Goal: Information Seeking & Learning: Find specific fact

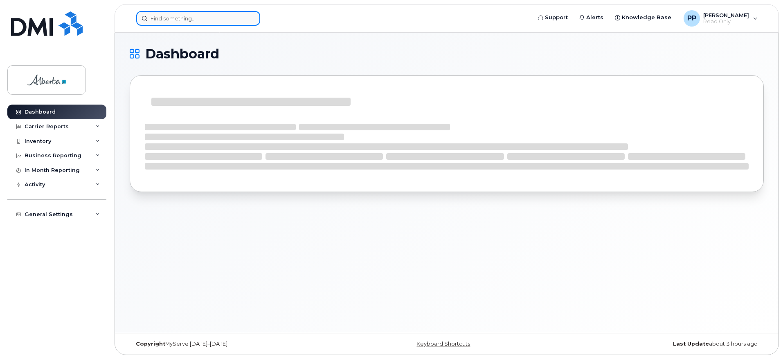
click at [168, 20] on input at bounding box center [198, 18] width 124 height 15
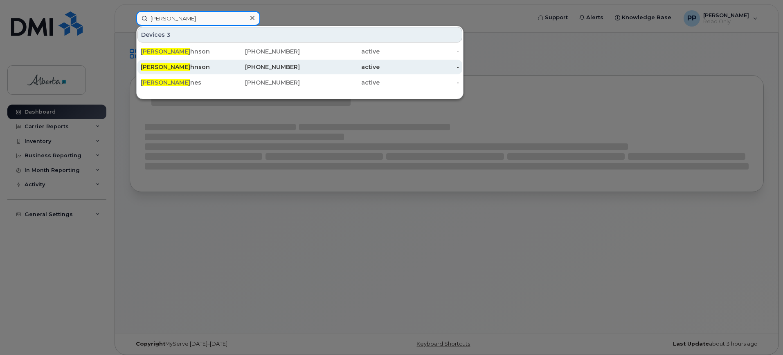
type input "james jo"
click at [221, 67] on div "780-263-4923" at bounding box center [260, 67] width 80 height 8
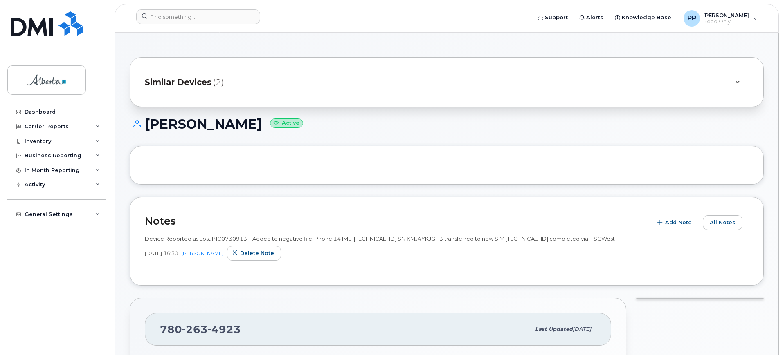
click at [182, 88] on span "Similar Devices" at bounding box center [178, 82] width 67 height 12
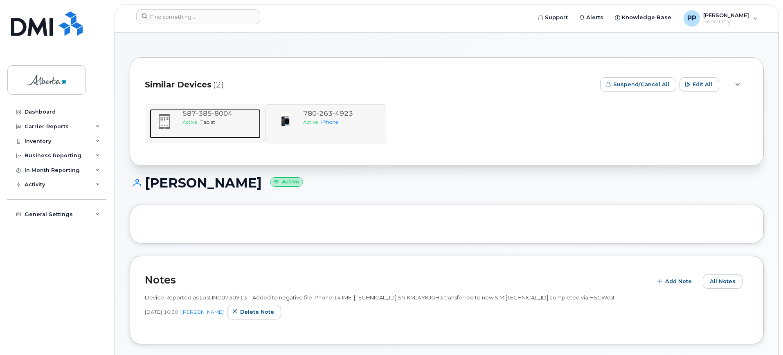
click at [183, 119] on span "Active" at bounding box center [189, 122] width 15 height 6
click at [282, 119] on div "587 385 8004 Active Tablet 780 263 4923 Active iPhone" at bounding box center [447, 123] width 604 height 39
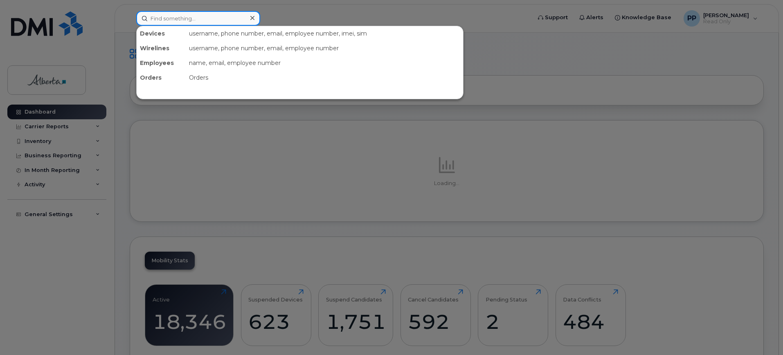
paste input "[PERSON_NAME]"
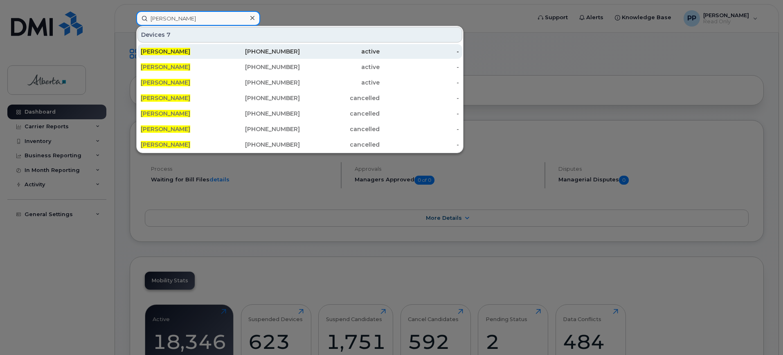
type input "[PERSON_NAME]"
click at [214, 56] on div "[PERSON_NAME]" at bounding box center [181, 51] width 80 height 15
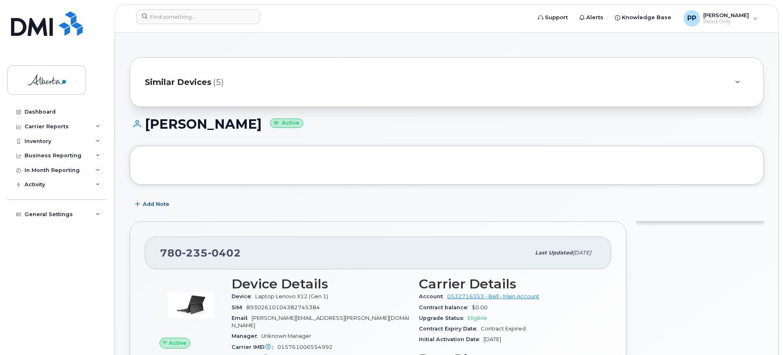
click at [209, 82] on span "Similar Devices" at bounding box center [178, 82] width 67 height 12
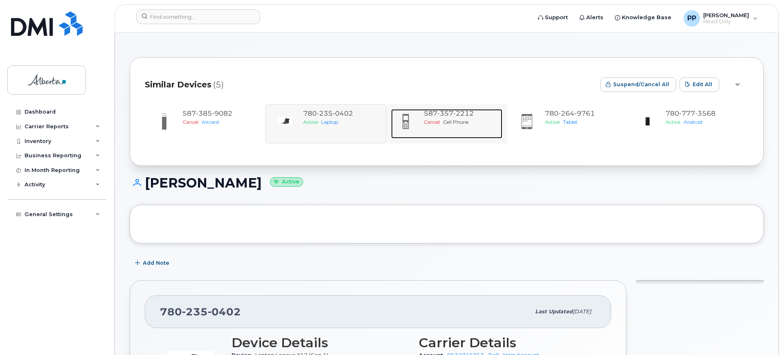
click at [456, 122] on span "Cell Phone" at bounding box center [455, 122] width 25 height 6
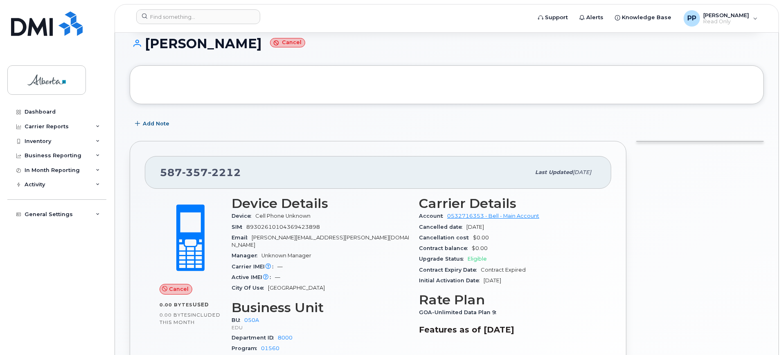
scroll to position [102, 0]
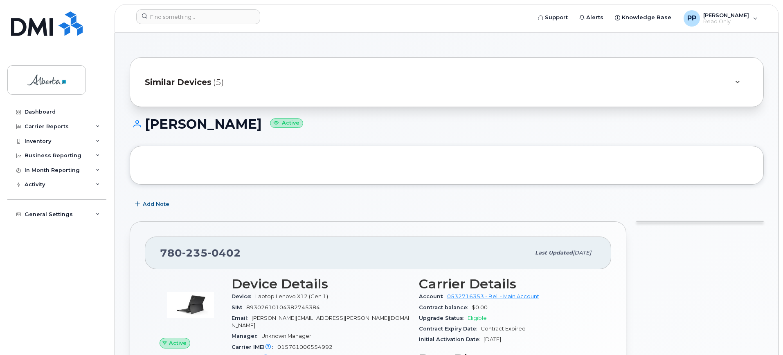
click at [478, 87] on div "Similar Devices (5)" at bounding box center [435, 82] width 581 height 20
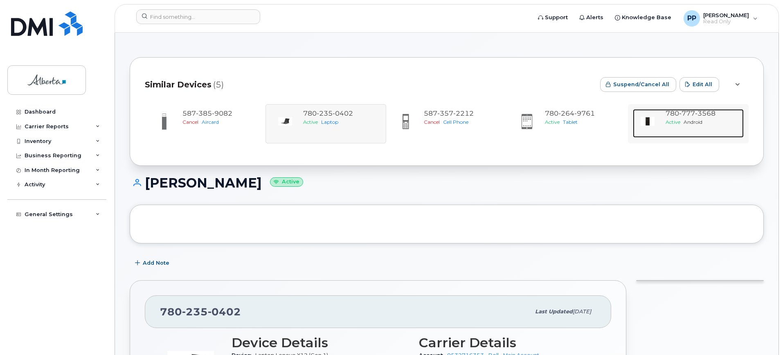
click at [714, 122] on div "Active Android" at bounding box center [702, 122] width 75 height 7
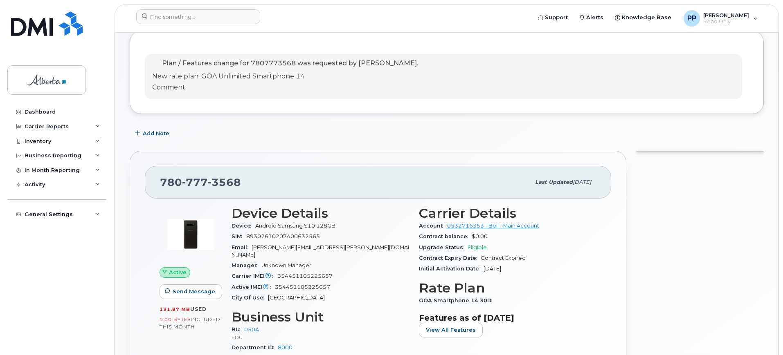
scroll to position [153, 0]
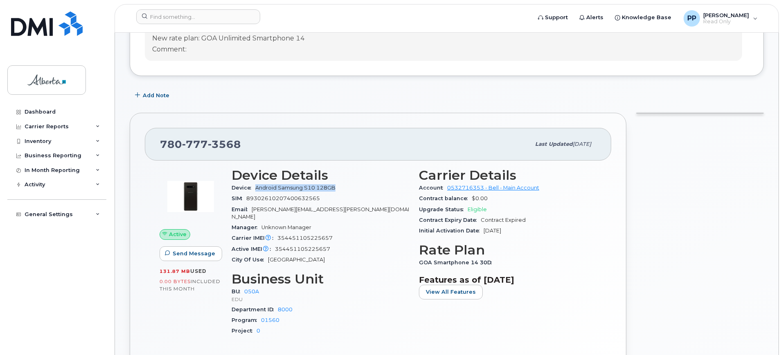
drag, startPoint x: 255, startPoint y: 187, endPoint x: 337, endPoint y: 185, distance: 81.4
click at [337, 185] on div "Device Android Samsung S10 128GB" at bounding box center [319, 188] width 177 height 11
copy span "Android Samsung S10 128GB"
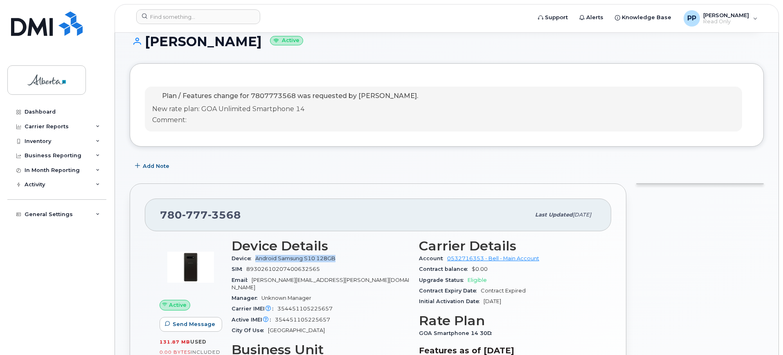
scroll to position [0, 0]
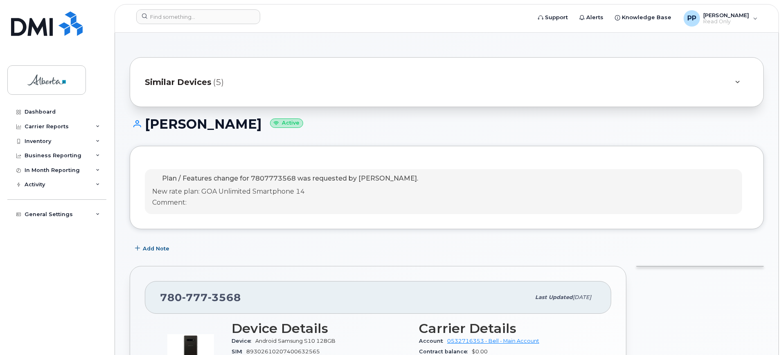
click at [198, 85] on span "Similar Devices" at bounding box center [178, 82] width 67 height 12
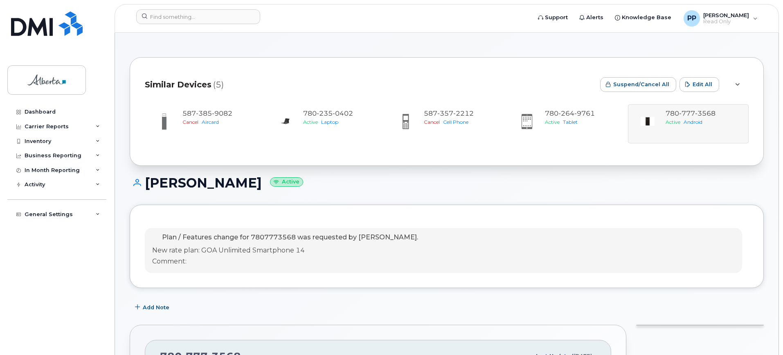
drag, startPoint x: 547, startPoint y: 164, endPoint x: 288, endPoint y: 183, distance: 259.1
click at [740, 78] on div at bounding box center [736, 84] width 23 height 25
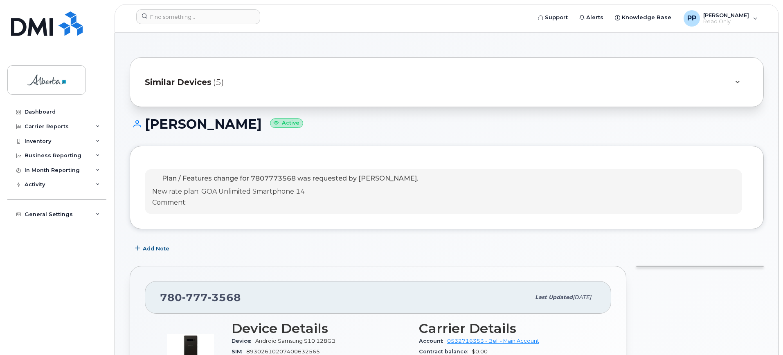
click at [740, 78] on div at bounding box center [737, 82] width 10 height 10
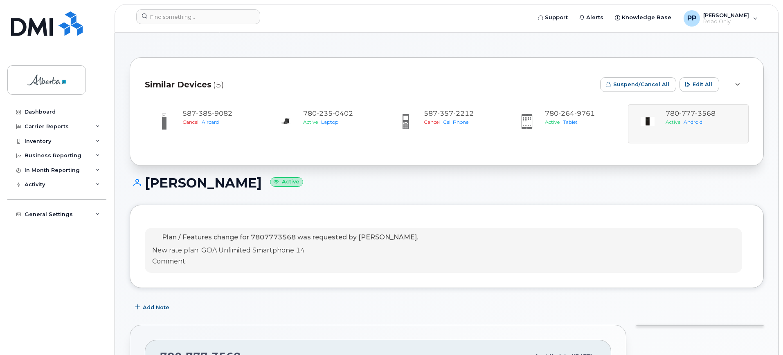
click at [670, 115] on div "587 385 9082 Cancel Aircard 780 235 0402 Active Laptop 587 357 2212 Cancel Cell…" at bounding box center [447, 123] width 604 height 39
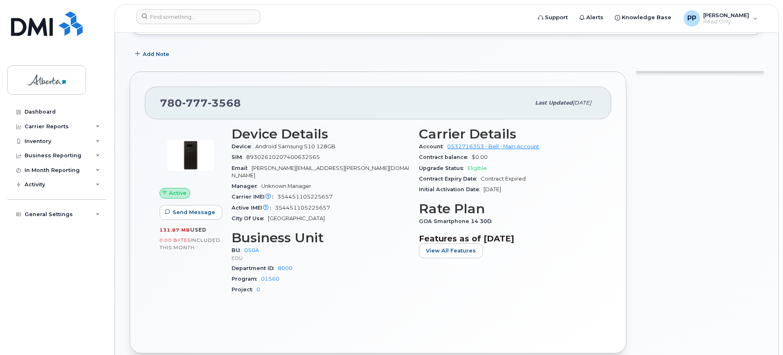
scroll to position [256, 0]
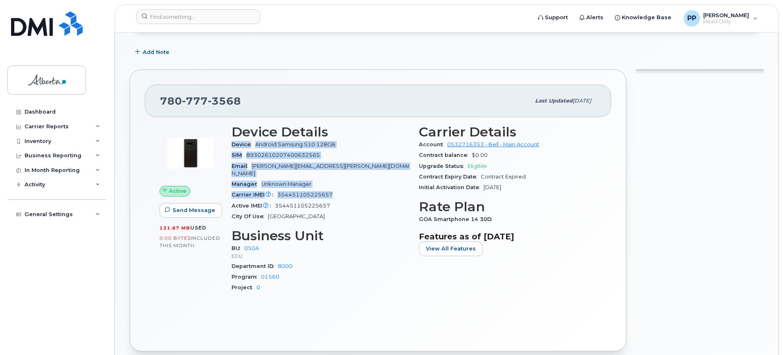
drag, startPoint x: 230, startPoint y: 144, endPoint x: 348, endPoint y: 185, distance: 124.8
click at [348, 185] on div "Device Details Device Android Samsung S10 128GB SIM 89302610207400632565 Email …" at bounding box center [320, 212] width 187 height 185
copy section "Device Android Samsung S10 128GB SIM 89302610207400632565 Email Demetrios.Nicol…"
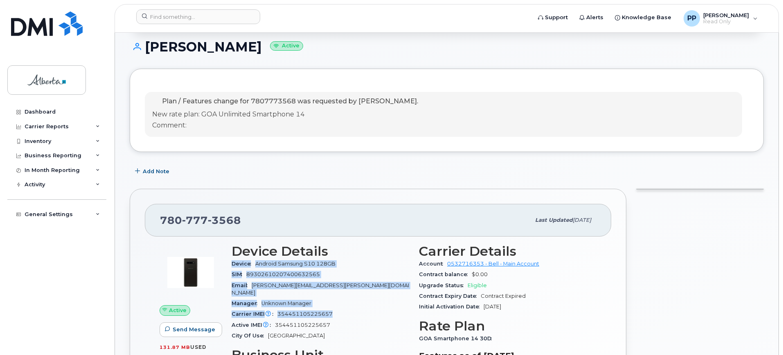
scroll to position [153, 0]
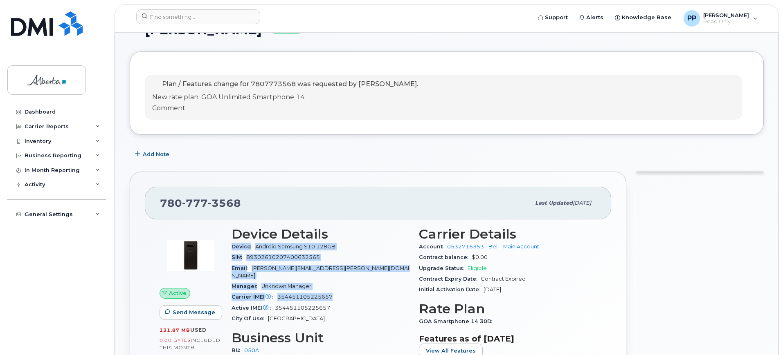
copy section "Device Android Samsung S10 128GB SIM 89302610207400632565 Email Demetrios.Nicol…"
click at [349, 272] on div "Email Demetrios.Nicolaides@gov.ab.ca" at bounding box center [319, 272] width 177 height 18
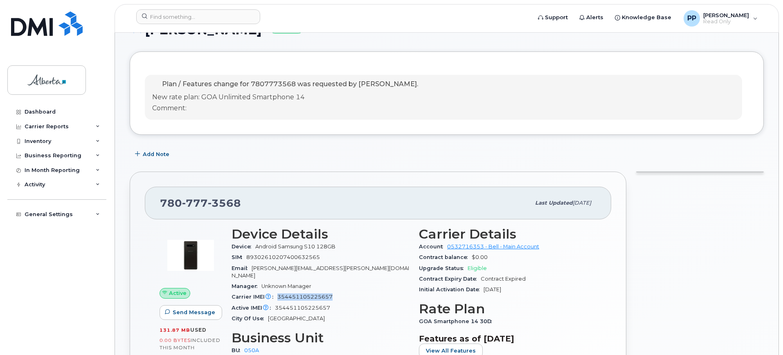
drag, startPoint x: 337, startPoint y: 288, endPoint x: 276, endPoint y: 289, distance: 60.9
click at [276, 292] on div "Carrier IMEI Carrier IMEI is reported during the last billing cycle or change o…" at bounding box center [319, 297] width 177 height 11
copy span "354451105225657"
drag, startPoint x: 342, startPoint y: 245, endPoint x: 256, endPoint y: 247, distance: 86.3
click at [256, 247] on div "Device Android Samsung S10 128GB" at bounding box center [319, 247] width 177 height 11
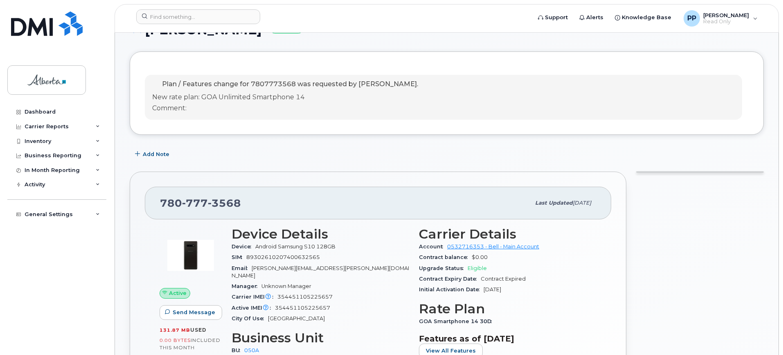
drag, startPoint x: 264, startPoint y: 245, endPoint x: 285, endPoint y: 130, distance: 116.7
click at [285, 130] on div "Plan / Features change for 7807773568 was requested by Stephanie Chorney. New r…" at bounding box center [447, 93] width 634 height 83
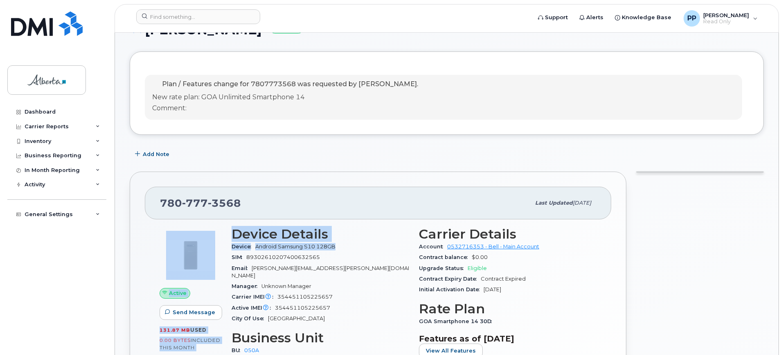
drag, startPoint x: 342, startPoint y: 246, endPoint x: 224, endPoint y: 247, distance: 118.2
click at [224, 247] on div "Active Send Message 131.87 MB  used 0.00 Bytes  included this month Device Deta…" at bounding box center [378, 314] width 447 height 185
click at [241, 246] on span "Device" at bounding box center [243, 247] width 24 height 6
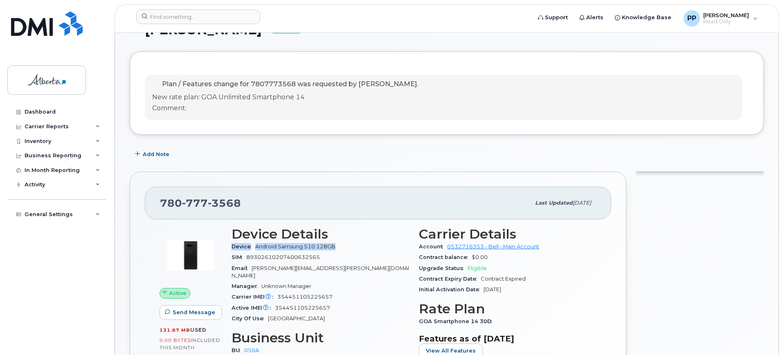
drag, startPoint x: 348, startPoint y: 243, endPoint x: 230, endPoint y: 249, distance: 117.9
click at [230, 249] on div "Device Details Device Android Samsung S10 128GB SIM 89302610207400632565 Email …" at bounding box center [320, 314] width 187 height 185
copy div "Device Android Samsung S10 128GB"
drag, startPoint x: 346, startPoint y: 288, endPoint x: 233, endPoint y: 291, distance: 112.9
click at [233, 292] on div "Carrier IMEI Carrier IMEI is reported during the last billing cycle or change o…" at bounding box center [319, 297] width 177 height 11
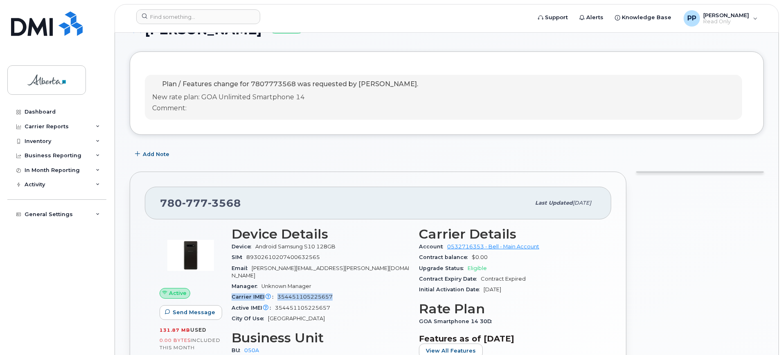
copy div "Carrier IMEI Carrier IMEI is reported during the last billing cycle or change o…"
drag, startPoint x: 251, startPoint y: 80, endPoint x: 297, endPoint y: 85, distance: 46.8
click at [297, 85] on span "Plan / Features change for 7807773568 was requested by Stephanie Chorney." at bounding box center [290, 84] width 256 height 8
copy span "7807773568"
click at [197, 105] on p "Comment:" at bounding box center [285, 108] width 266 height 9
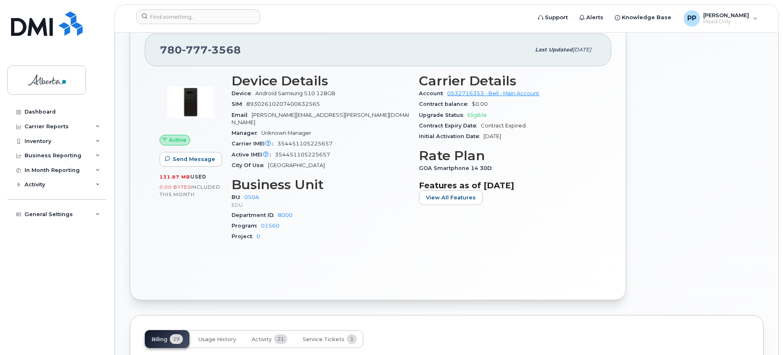
scroll to position [102, 0]
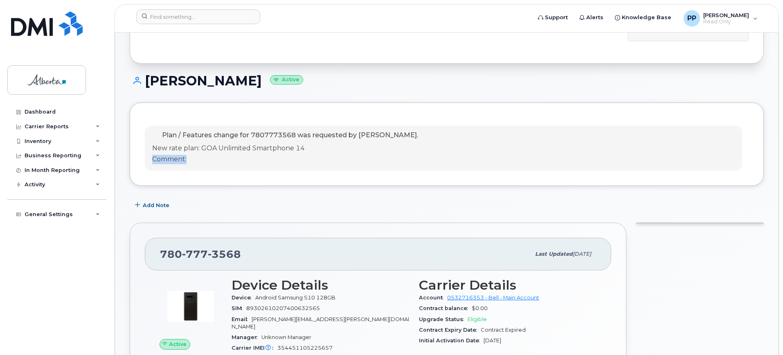
drag, startPoint x: 190, startPoint y: 162, endPoint x: 135, endPoint y: 164, distance: 55.7
click at [135, 164] on div "Plan / Features change for 7807773568 was requested by Stephanie Chorney. New r…" at bounding box center [447, 144] width 634 height 83
click at [227, 154] on div "Plan / Features change for 7807773568 was requested by Stephanie Chorney. New r…" at bounding box center [285, 148] width 266 height 35
click at [278, 146] on p "New rate plan: GOA Unlimited Smartphone 14" at bounding box center [285, 148] width 266 height 9
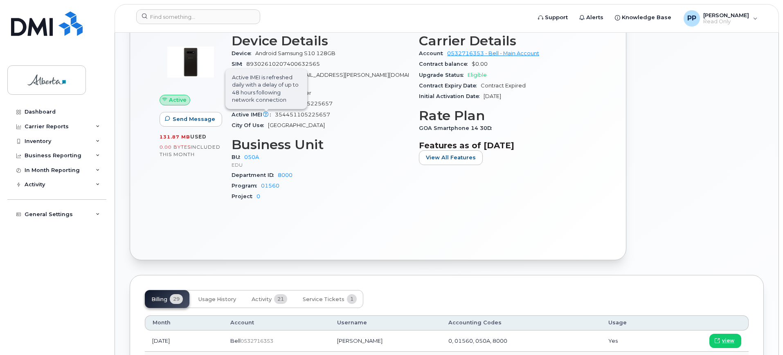
scroll to position [460, 0]
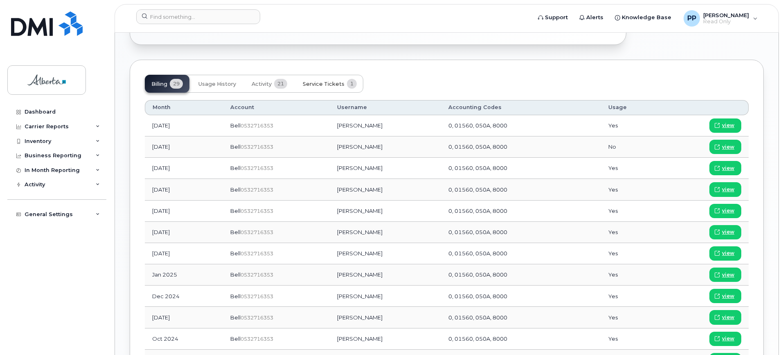
click at [326, 81] on span "Service Tickets" at bounding box center [324, 84] width 42 height 7
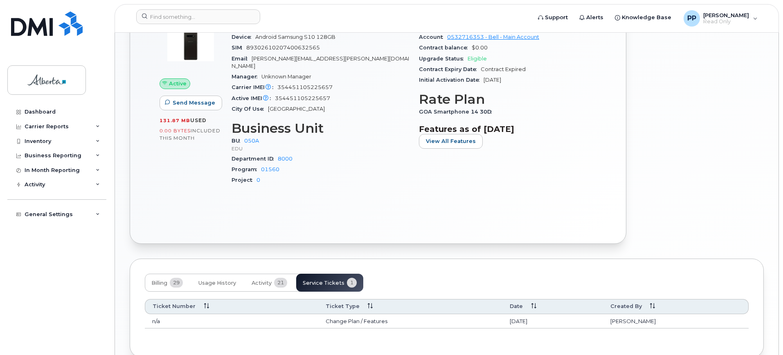
scroll to position [399, 0]
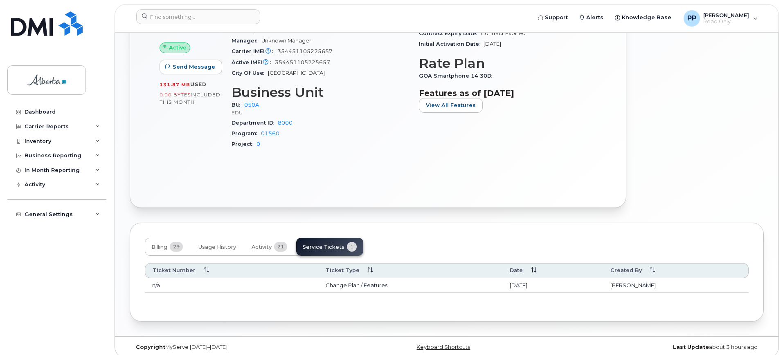
click at [411, 278] on td "Change Plan / Features" at bounding box center [410, 285] width 184 height 15
click at [187, 278] on td "n/a" at bounding box center [231, 285] width 173 height 15
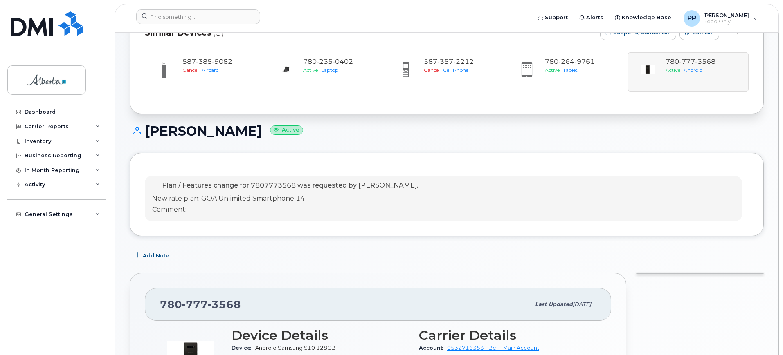
scroll to position [0, 0]
